Goal: Book appointment/travel/reservation

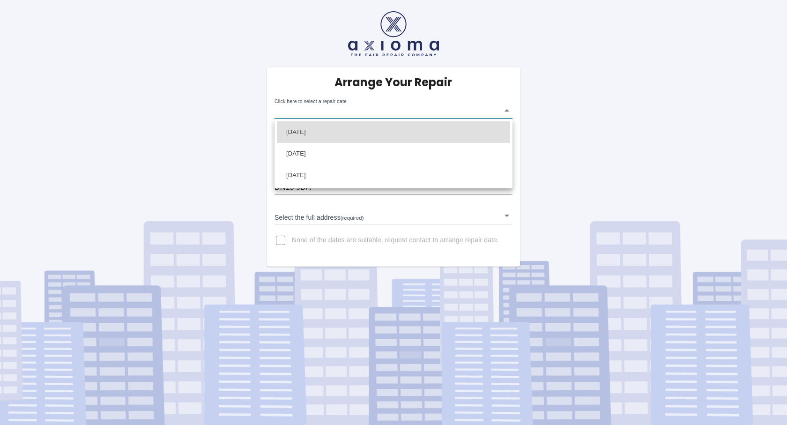
click at [509, 111] on body "Arrange Your Repair Click here to select a repair date ​ Phone Number   * 07770…" at bounding box center [393, 212] width 787 height 425
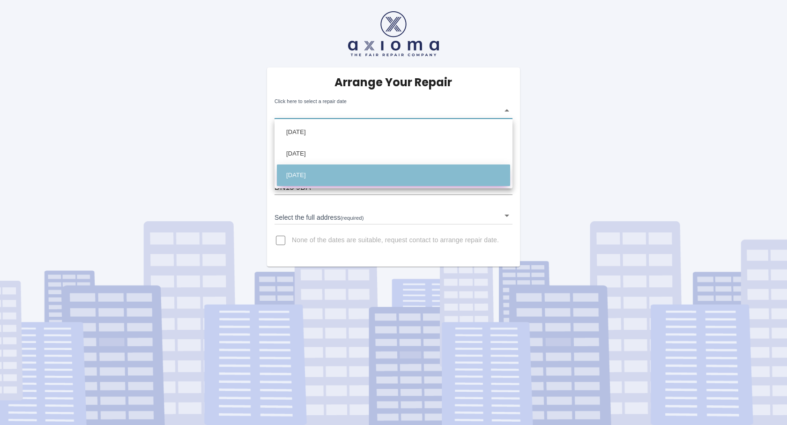
click at [348, 169] on li "Thu Sep 04 2025" at bounding box center [393, 175] width 233 height 22
type input "2025-09-04T00:00:00.000Z"
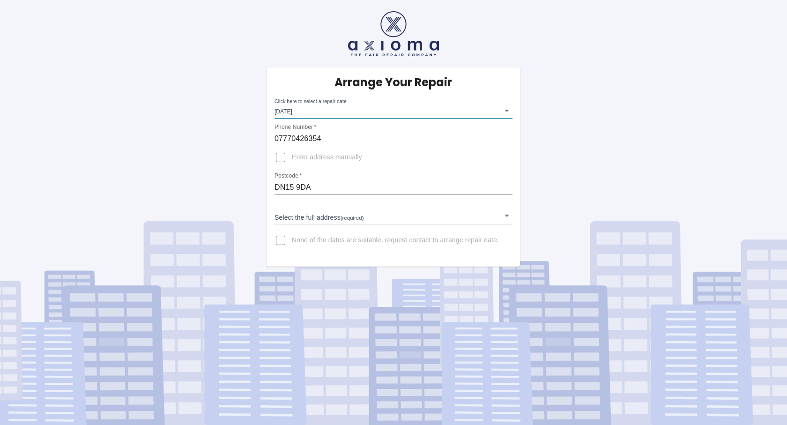
click at [280, 158] on input "Enter address manually" at bounding box center [280, 157] width 22 height 22
checkbox input "true"
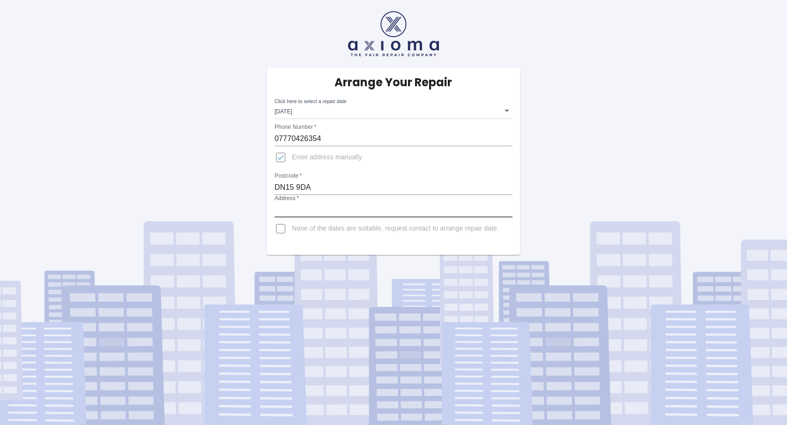
click at [340, 208] on input "Address   *" at bounding box center [393, 209] width 238 height 15
type input "37 Holme Drive, Burton-upon-Stather"
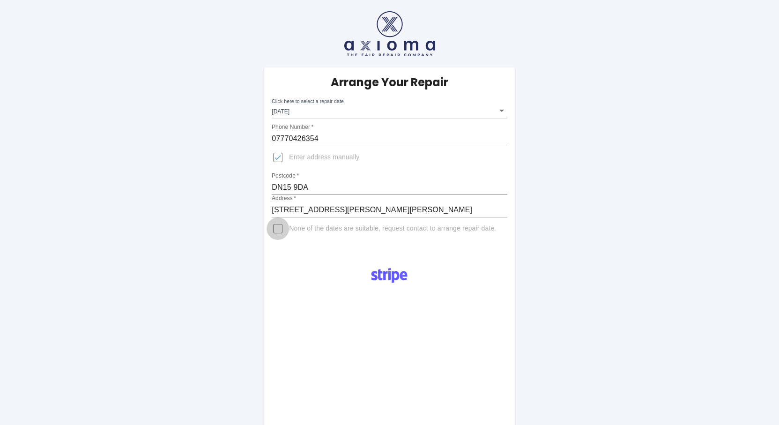
click at [279, 232] on input "None of the dates are suitable, request contact to arrange repair date." at bounding box center [277, 228] width 22 height 22
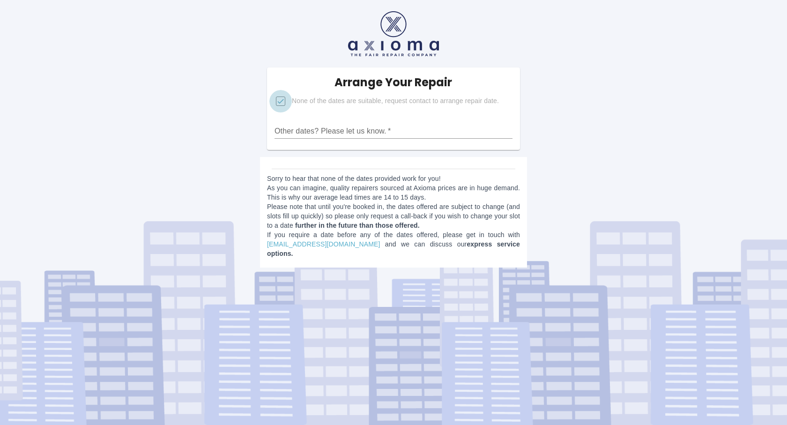
click at [283, 101] on input "None of the dates are suitable, request contact to arrange repair date." at bounding box center [280, 101] width 22 height 22
checkbox input "false"
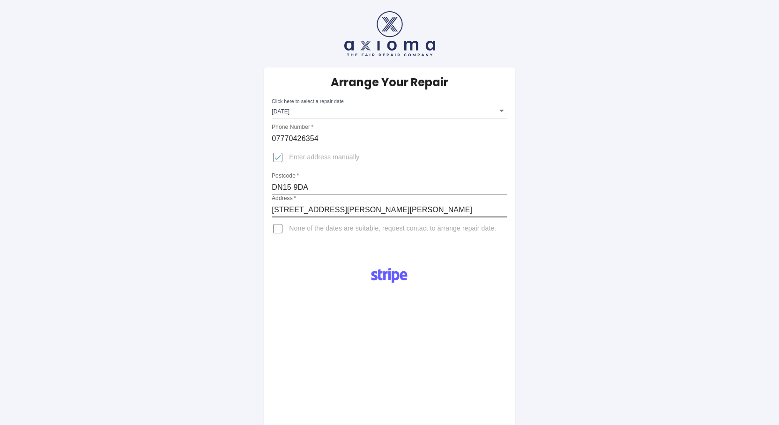
click at [411, 209] on input "37 Holme Drive, Burton-upon-Stather" at bounding box center [389, 209] width 235 height 15
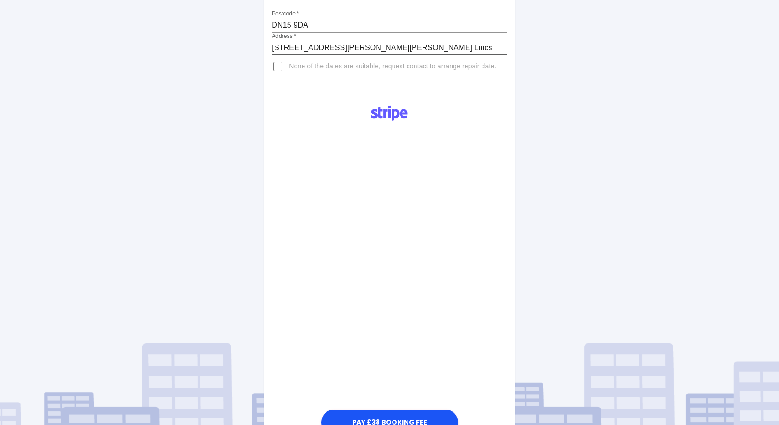
scroll to position [234, 0]
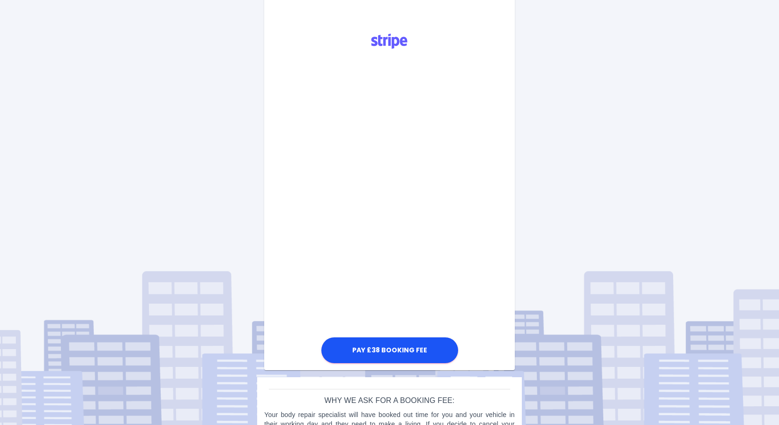
type input "37 Holme Drive, Burton-upon-Stather, Scunthorpe, North Lincs"
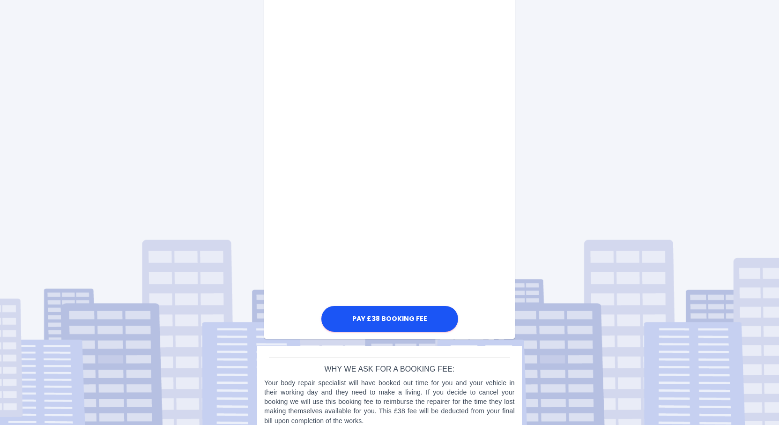
scroll to position [428, 0]
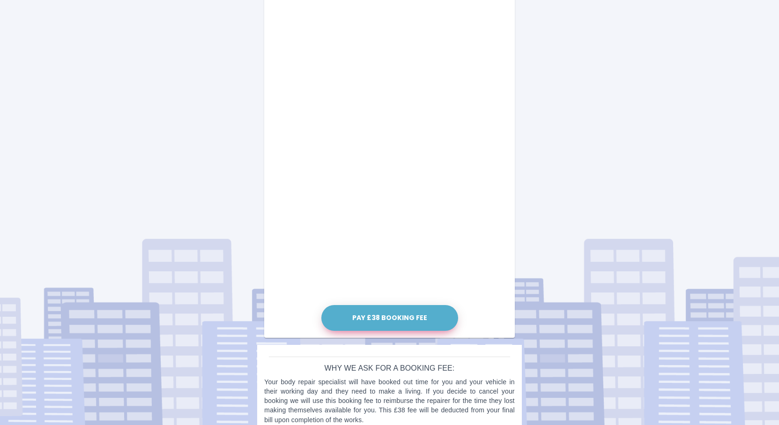
click at [384, 312] on button "Pay £38 Booking Fee" at bounding box center [389, 318] width 137 height 26
